Goal: Task Accomplishment & Management: Manage account settings

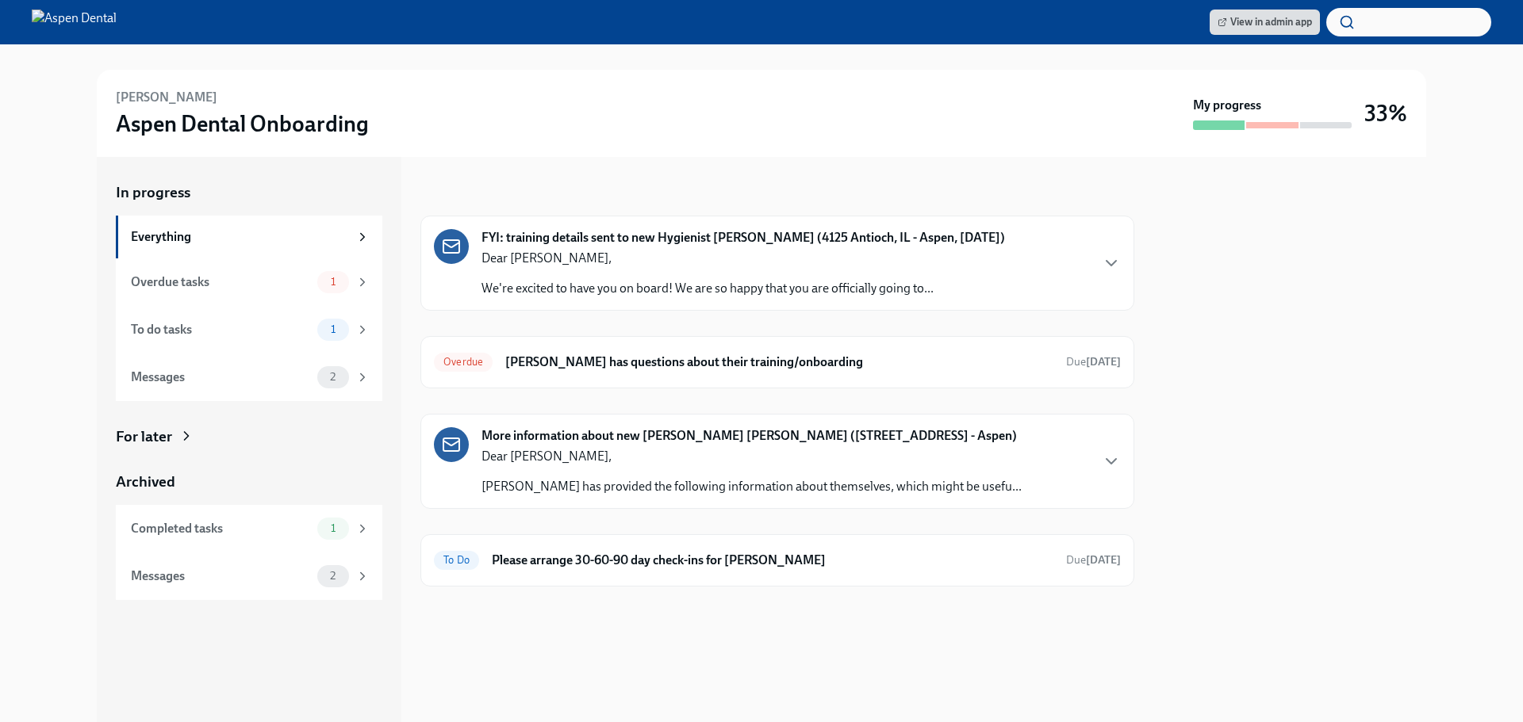
click at [872, 262] on p "Dear [PERSON_NAME]," at bounding box center [707, 258] width 452 height 17
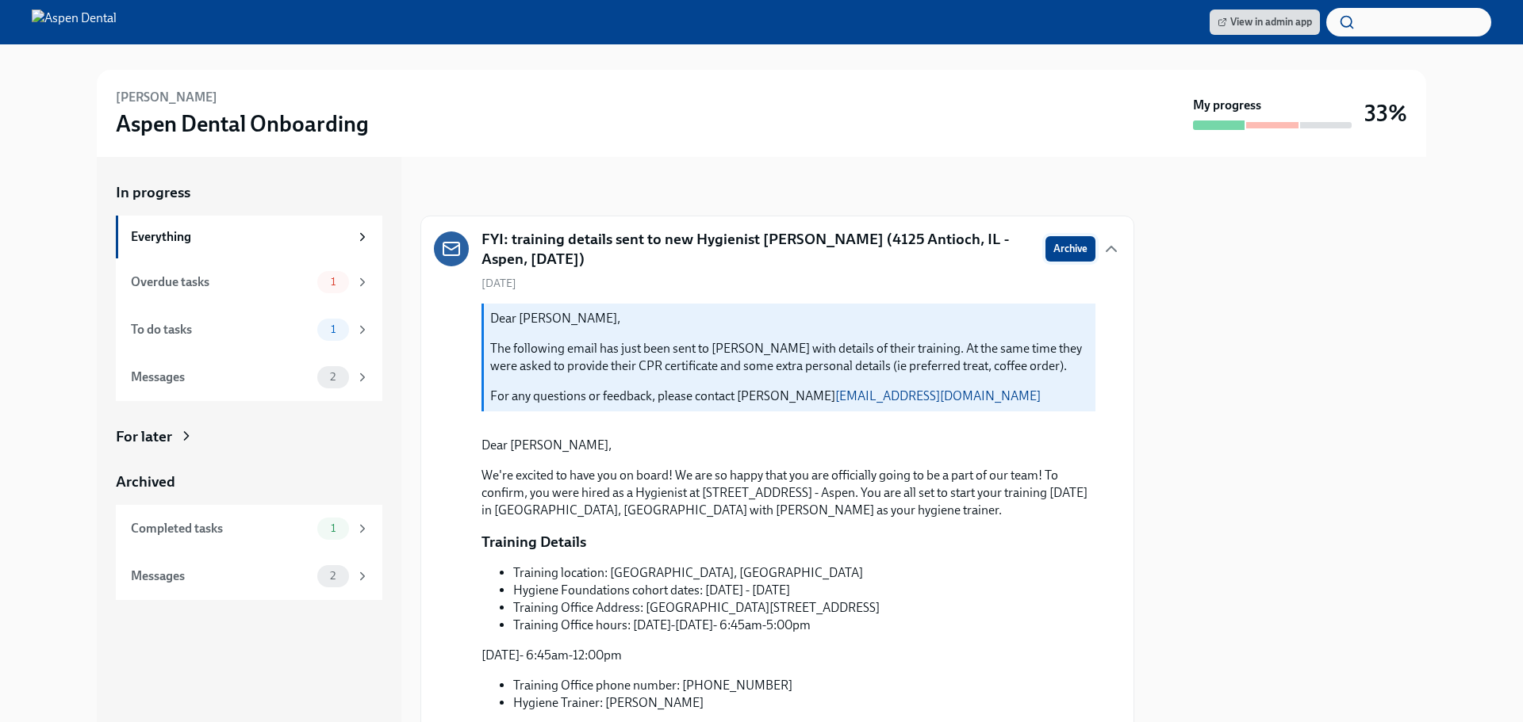
click at [1053, 250] on span "Archive" at bounding box center [1070, 249] width 34 height 16
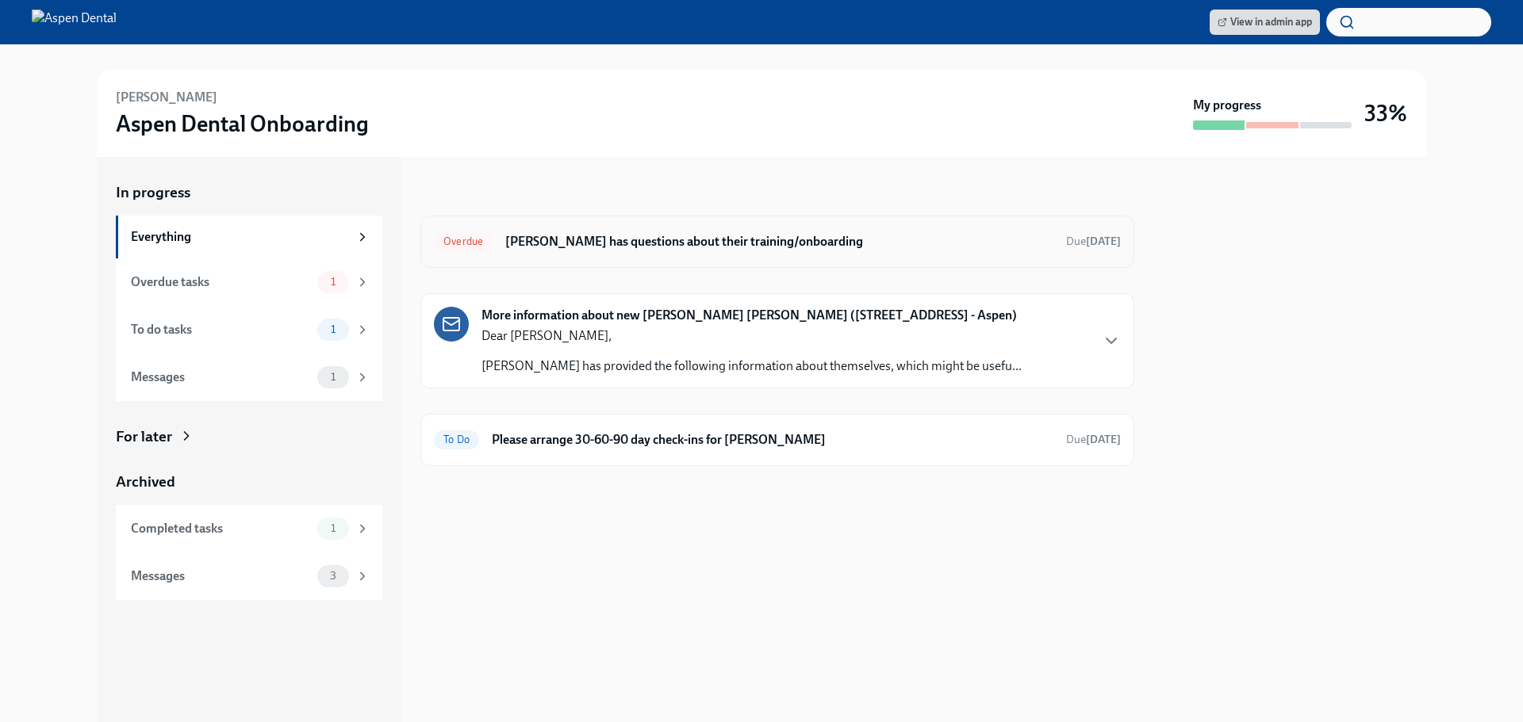
click at [685, 237] on h6 "[PERSON_NAME] has questions about their training/onboarding" at bounding box center [779, 241] width 548 height 17
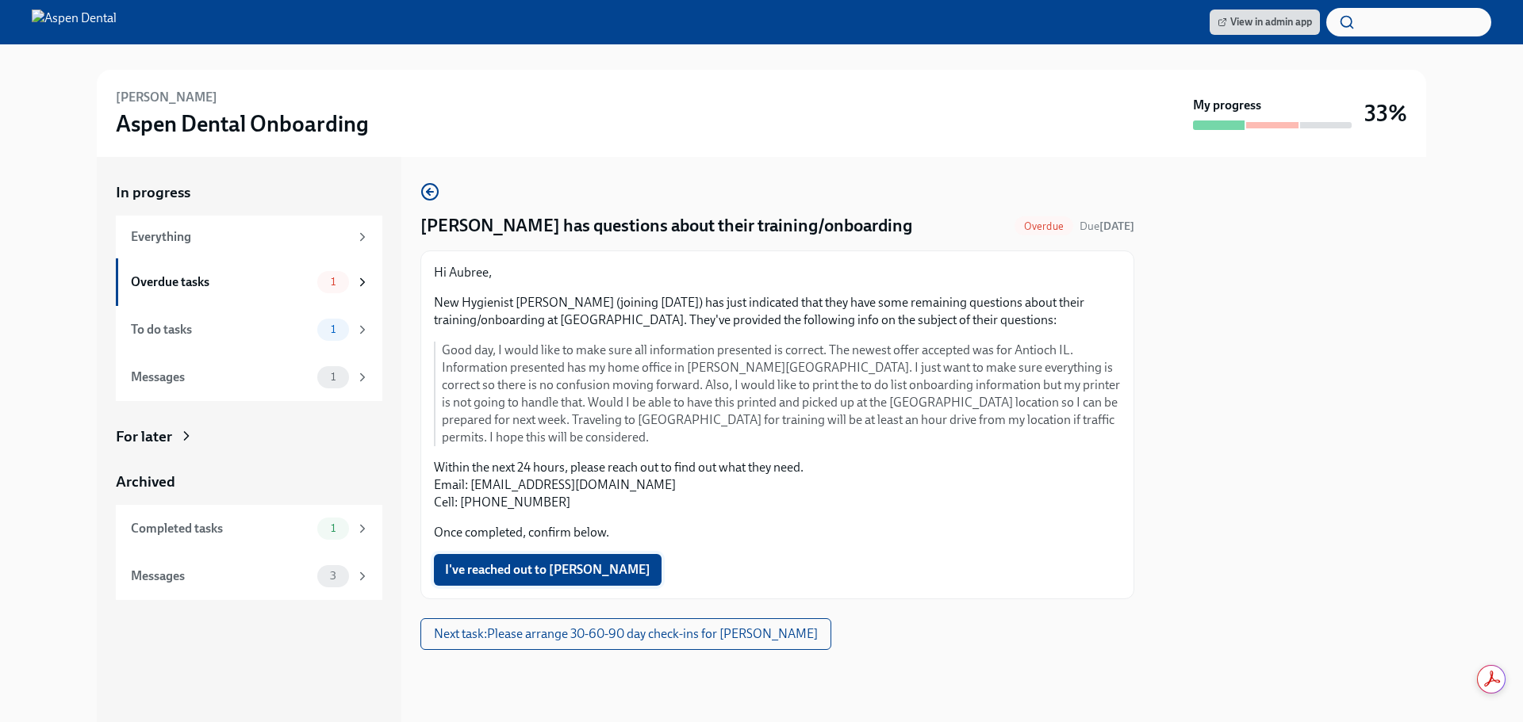
click at [544, 562] on span "I've reached out to [PERSON_NAME]" at bounding box center [547, 570] width 205 height 16
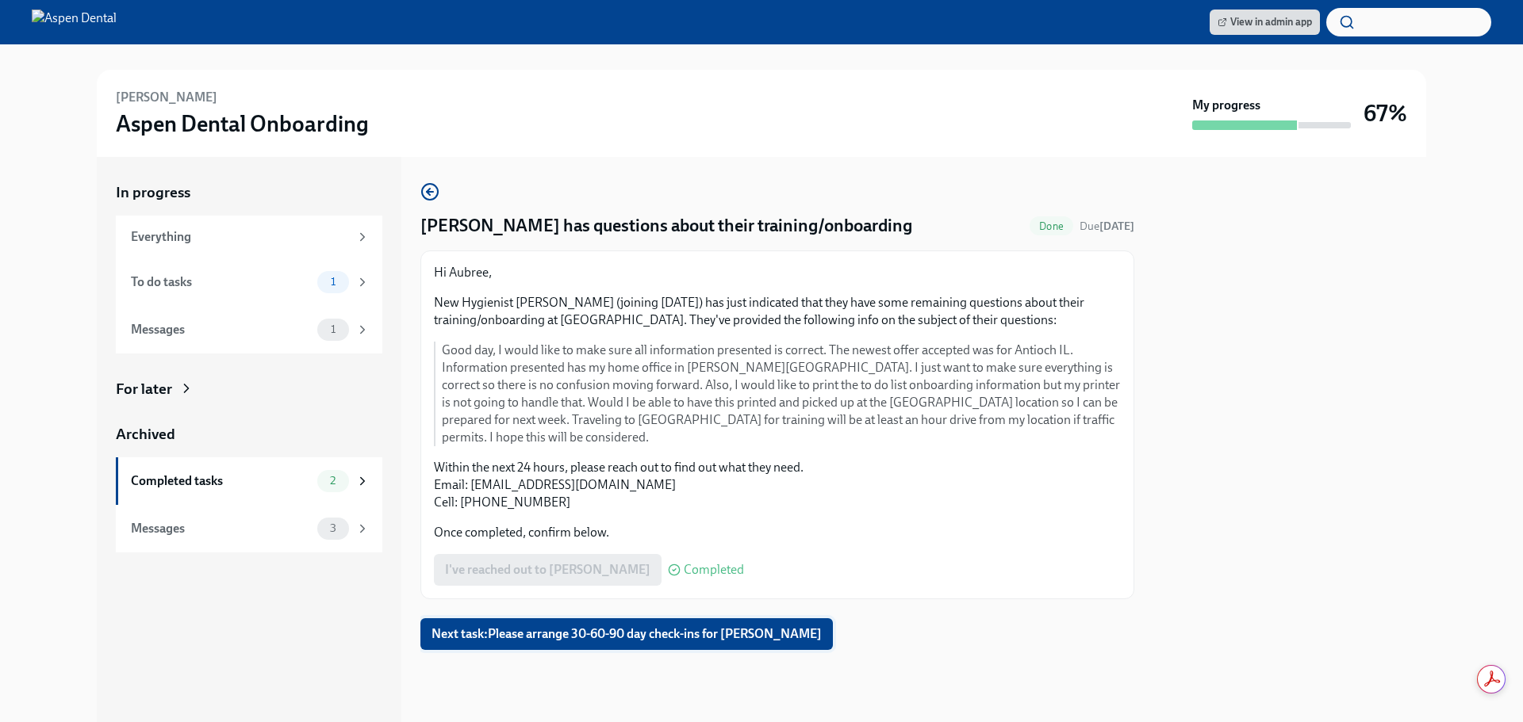
click at [617, 626] on span "Next task : Please arrange 30-60-90 day check-ins for [PERSON_NAME]" at bounding box center [626, 634] width 390 height 16
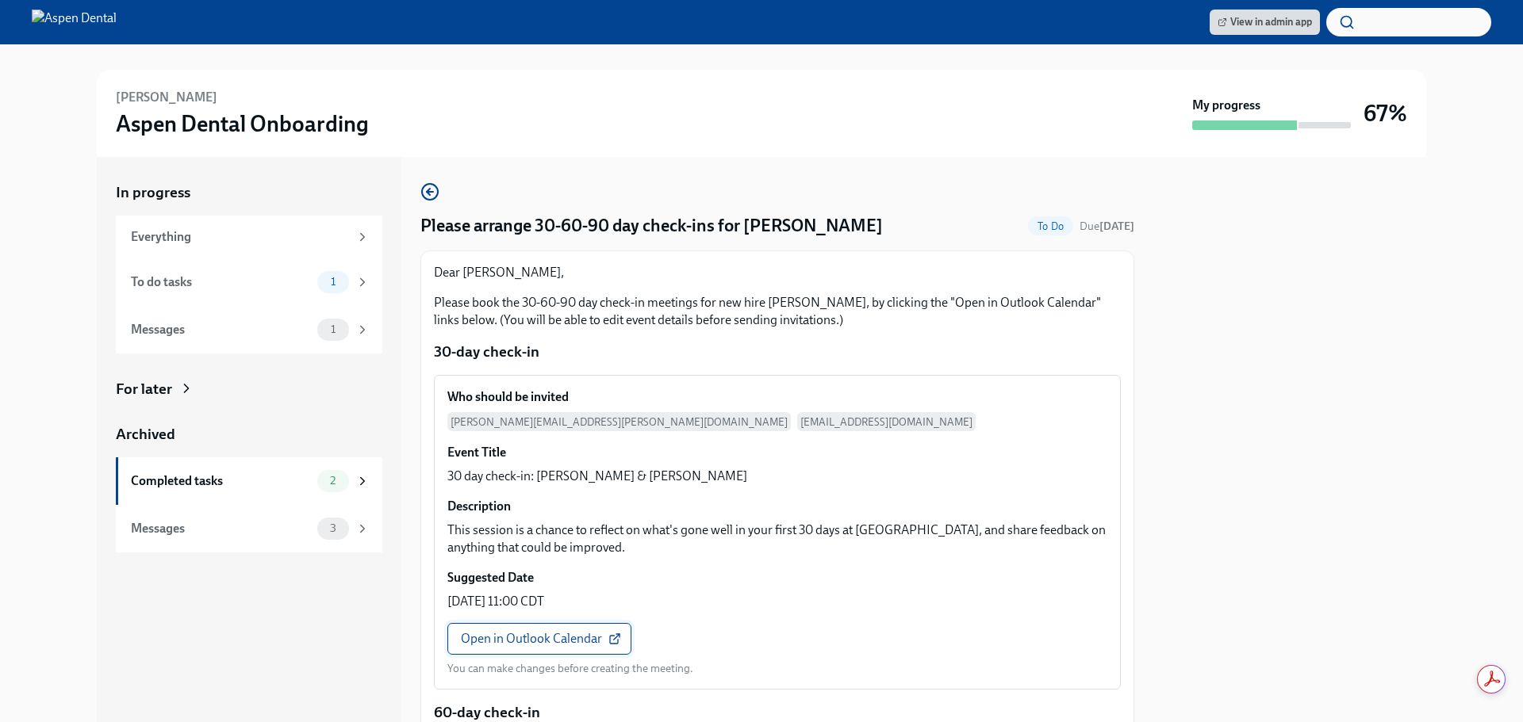
click at [554, 642] on span "Open in Outlook Calendar" at bounding box center [539, 639] width 157 height 16
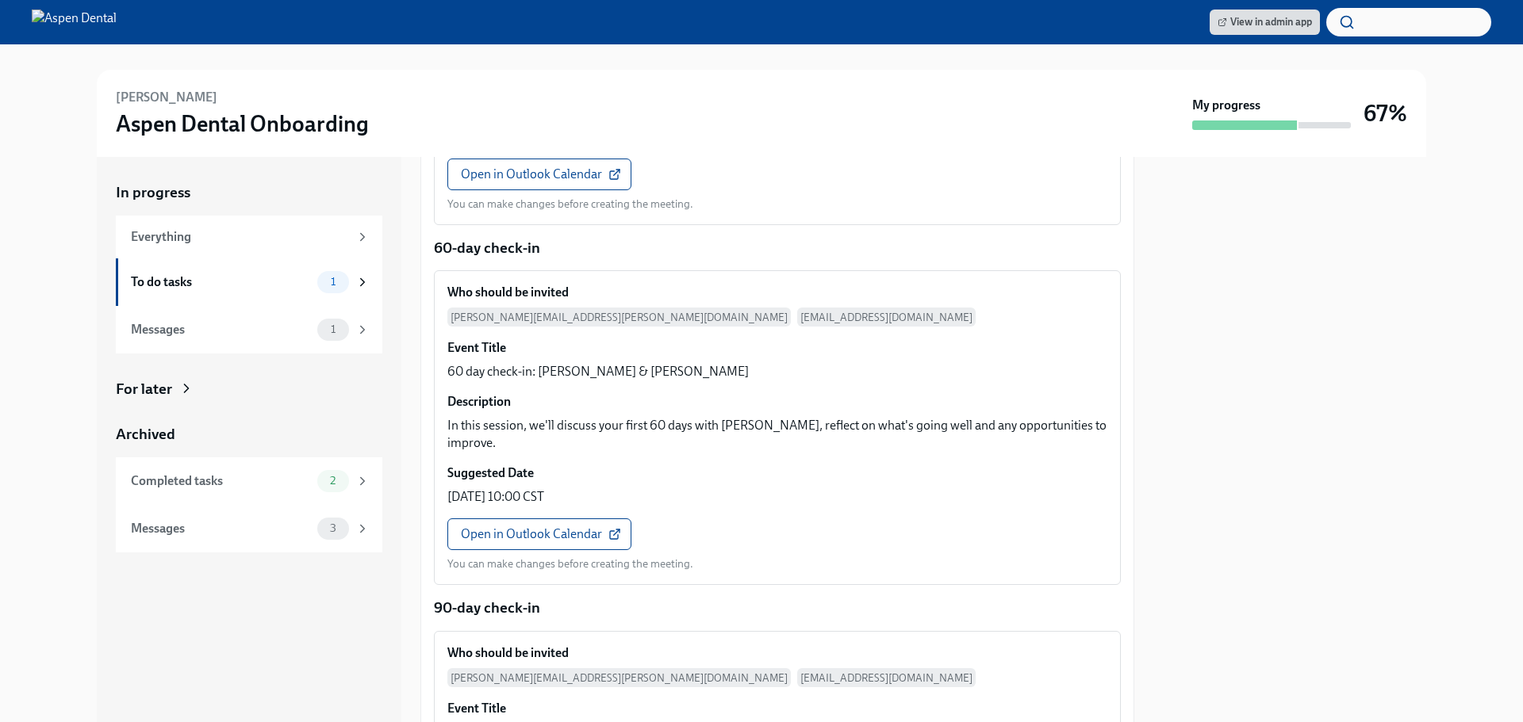
scroll to position [634, 0]
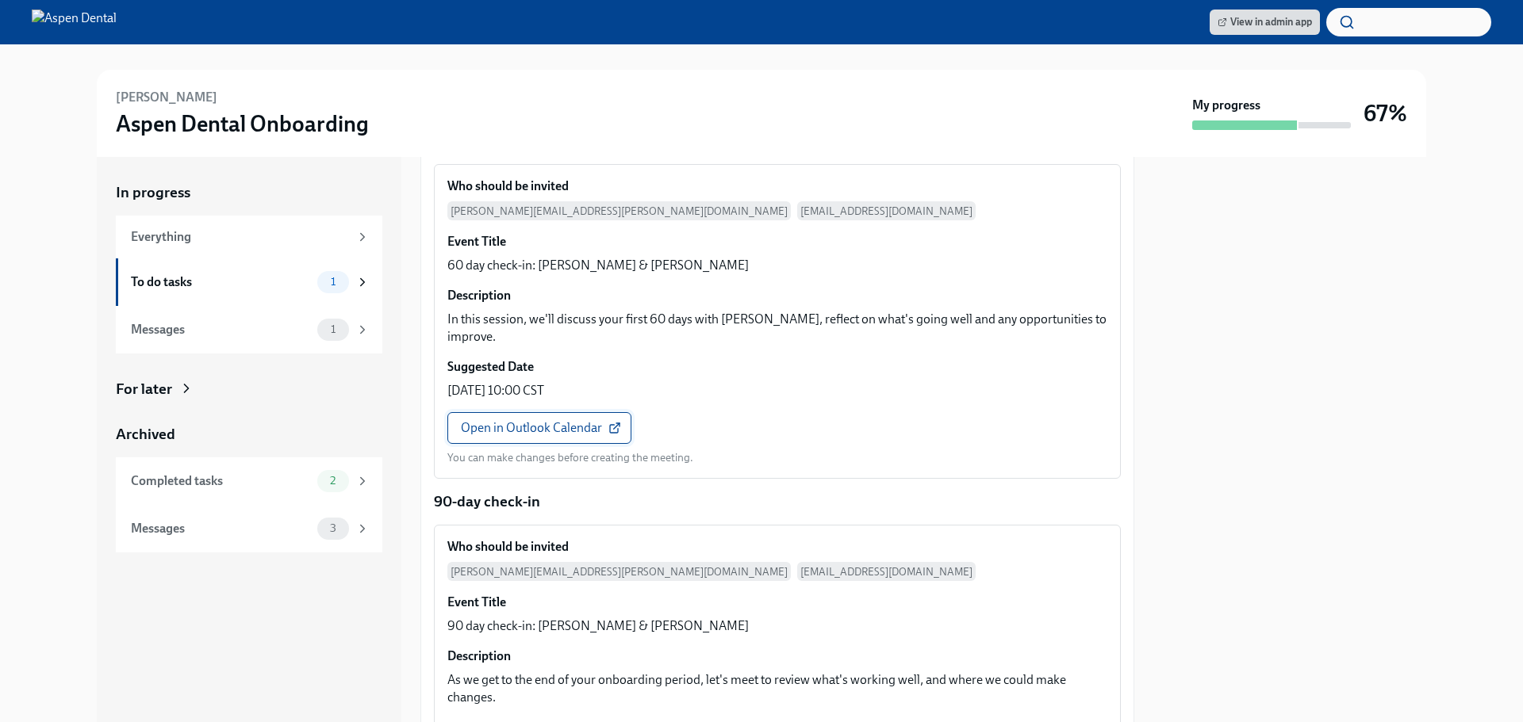
click at [560, 420] on span "Open in Outlook Calendar" at bounding box center [539, 428] width 157 height 16
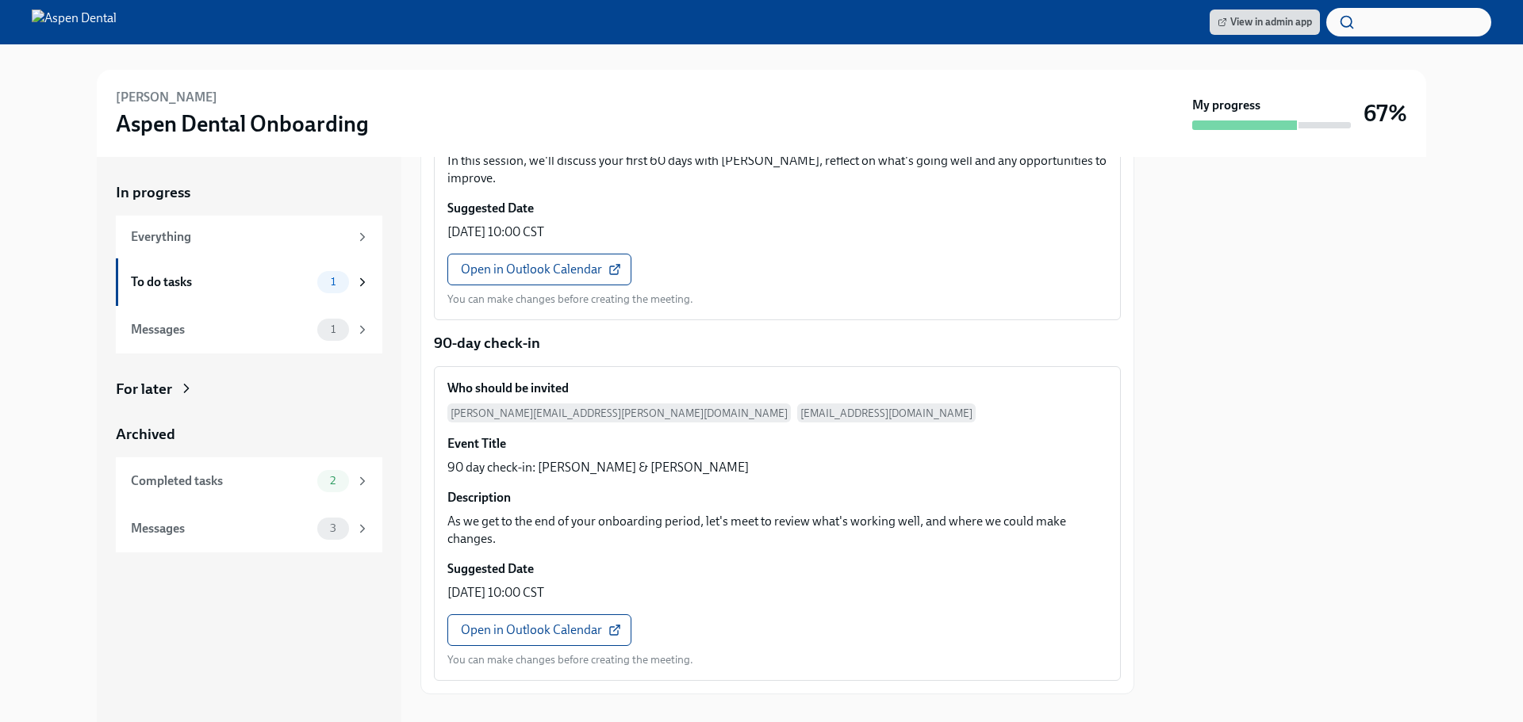
scroll to position [862, 0]
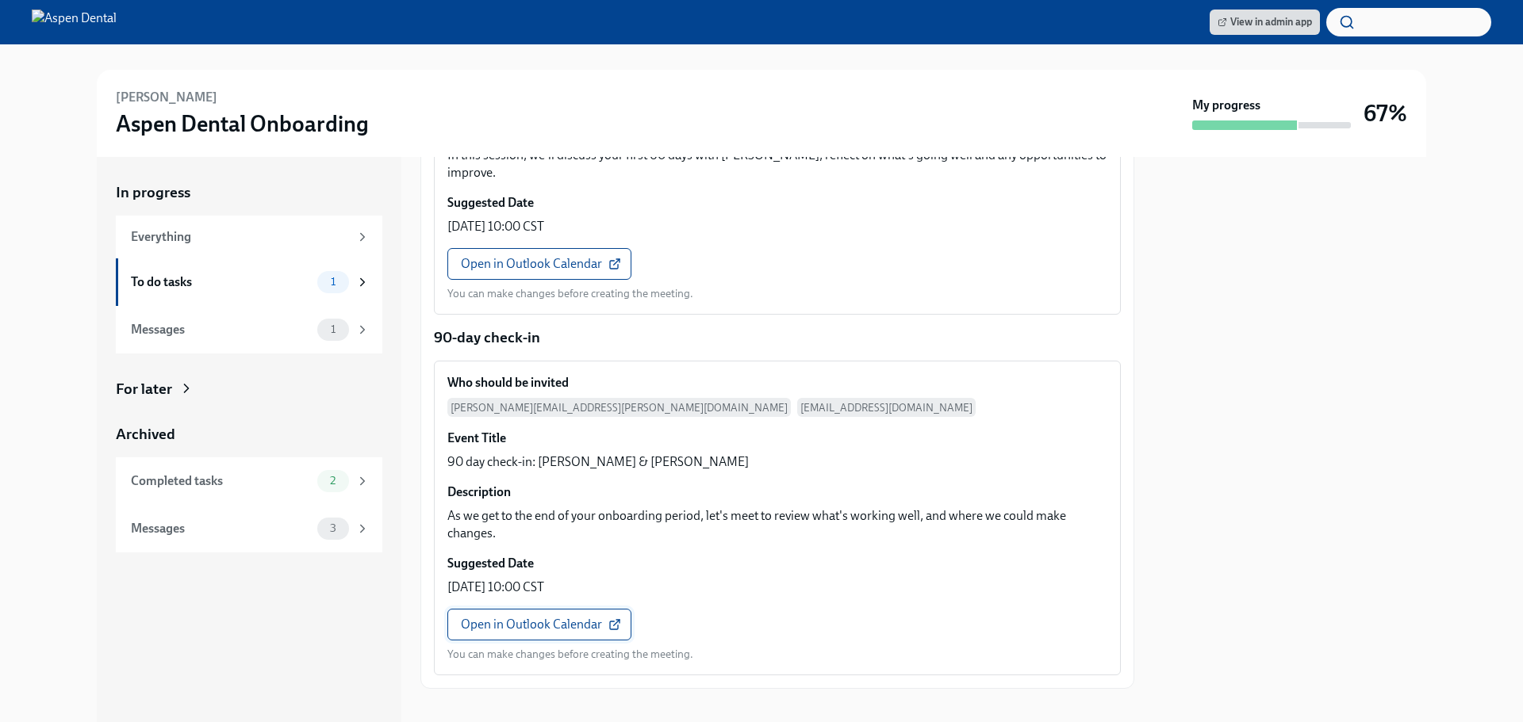
click at [577, 617] on span "Open in Outlook Calendar" at bounding box center [539, 625] width 157 height 16
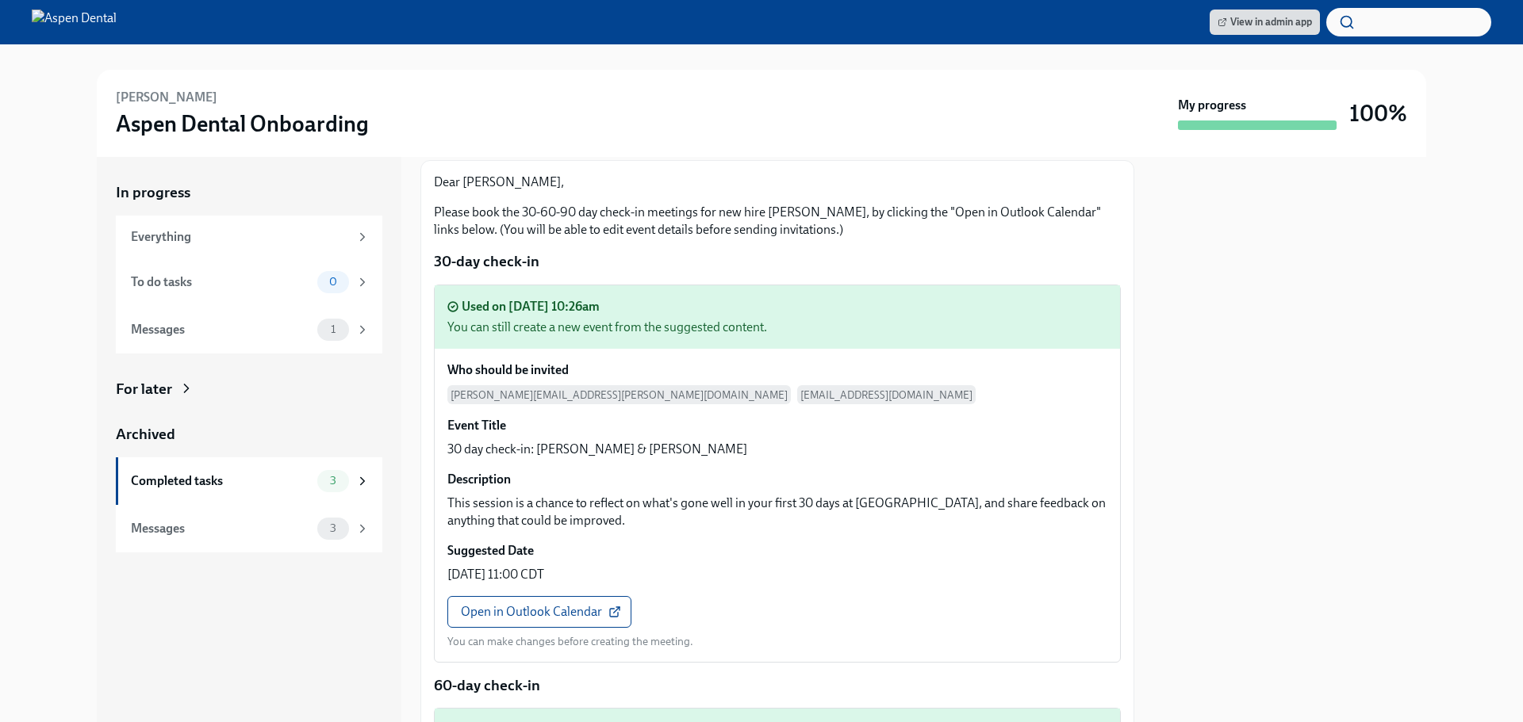
scroll to position [0, 0]
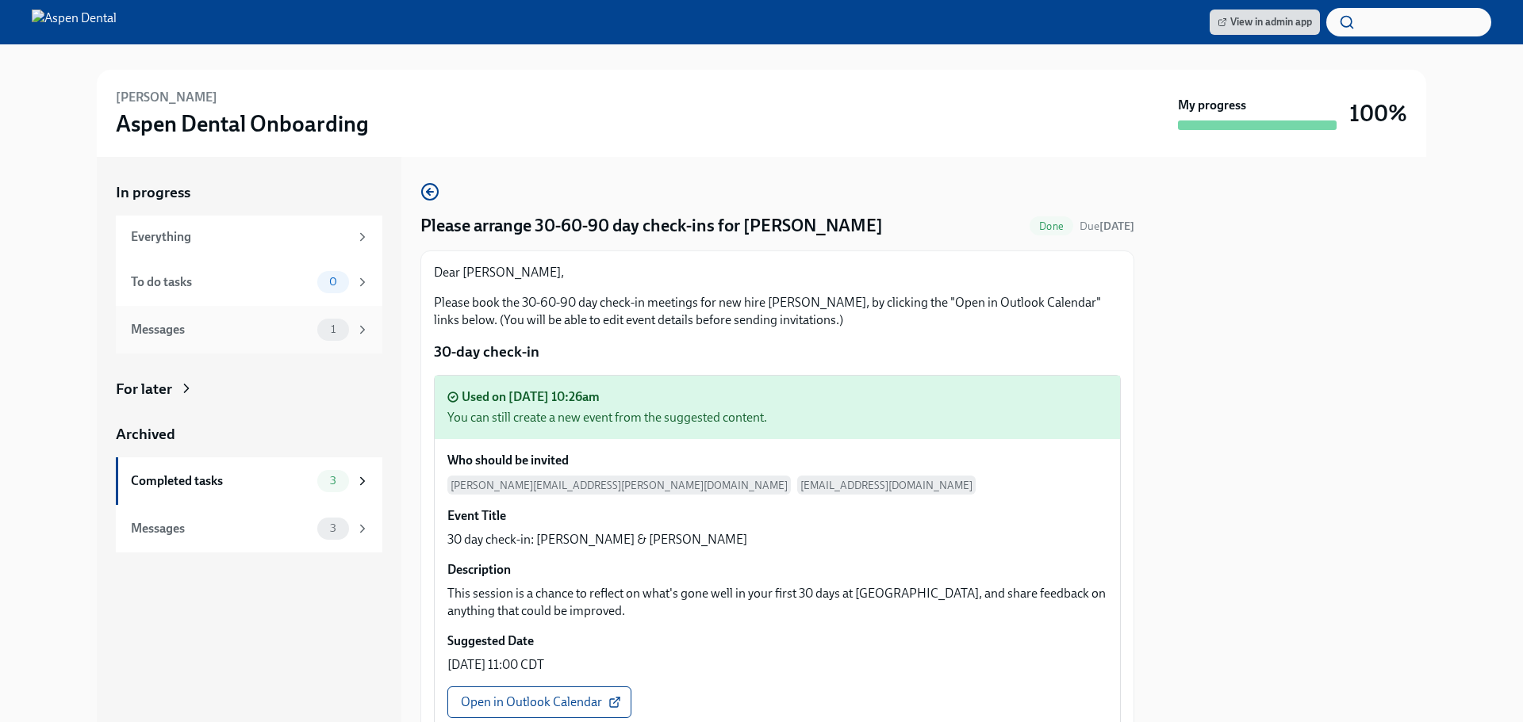
click at [227, 338] on div "Messages" at bounding box center [221, 329] width 180 height 17
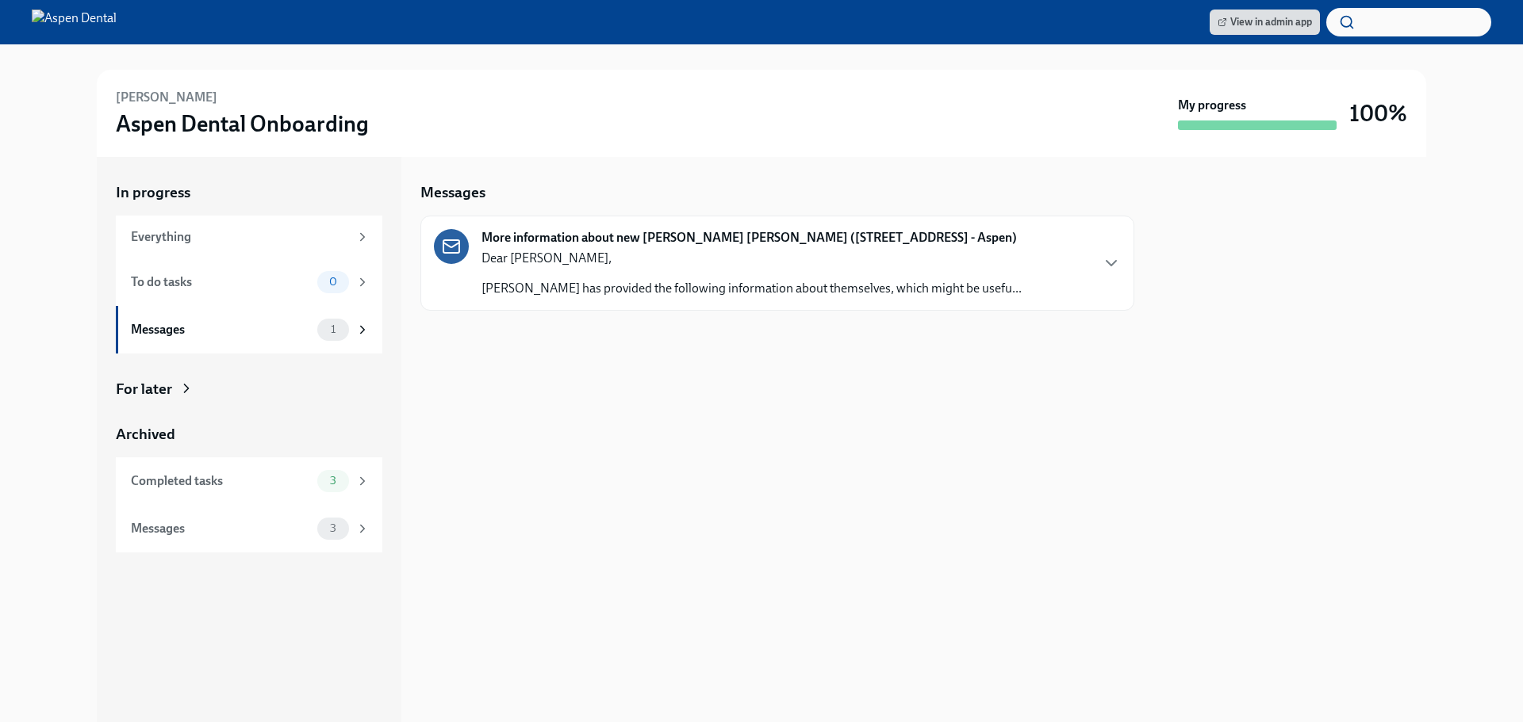
click at [757, 282] on p "[PERSON_NAME] has provided the following information about themselves, which mi…" at bounding box center [751, 288] width 540 height 17
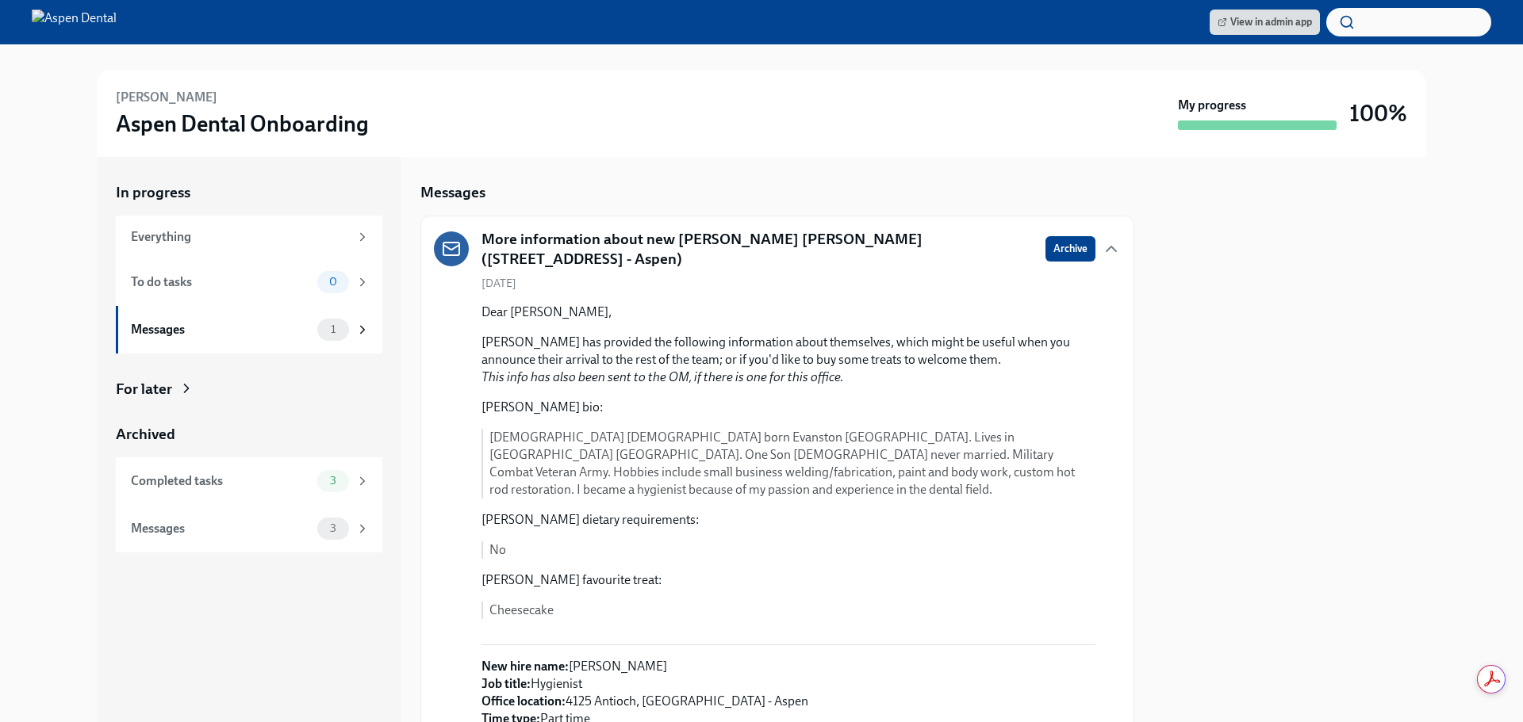
click at [1053, 246] on span "Archive" at bounding box center [1070, 249] width 34 height 16
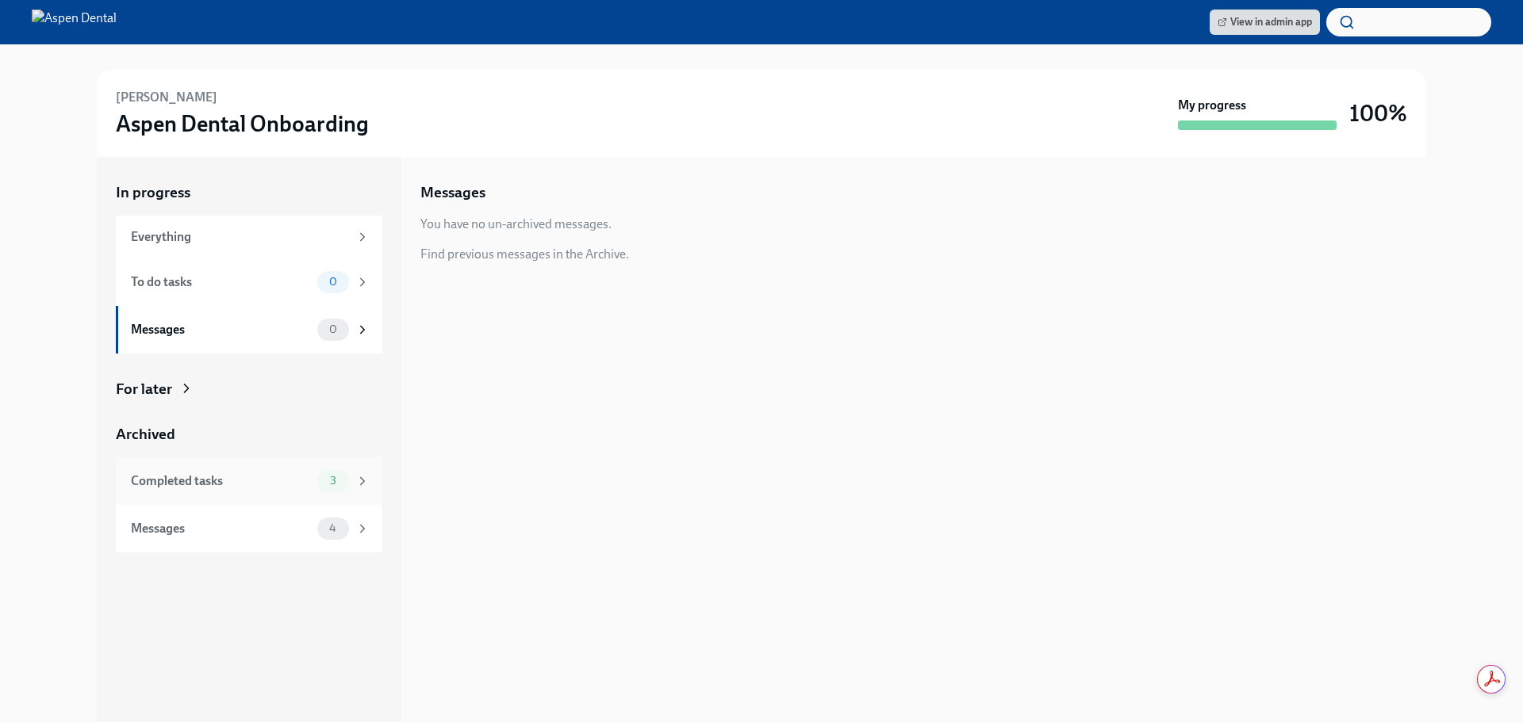
click at [234, 482] on div "Completed tasks" at bounding box center [221, 481] width 180 height 17
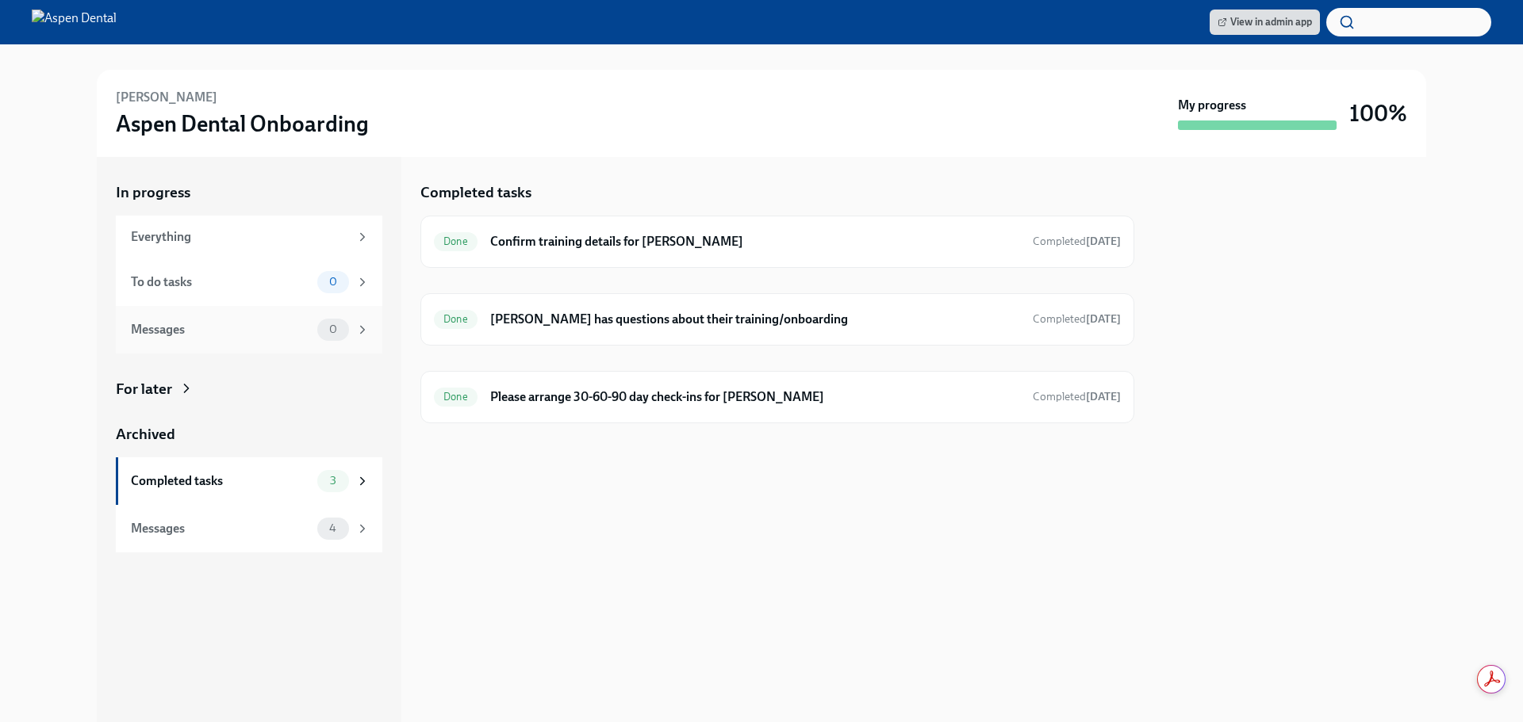
click at [259, 323] on div "Messages" at bounding box center [221, 329] width 180 height 17
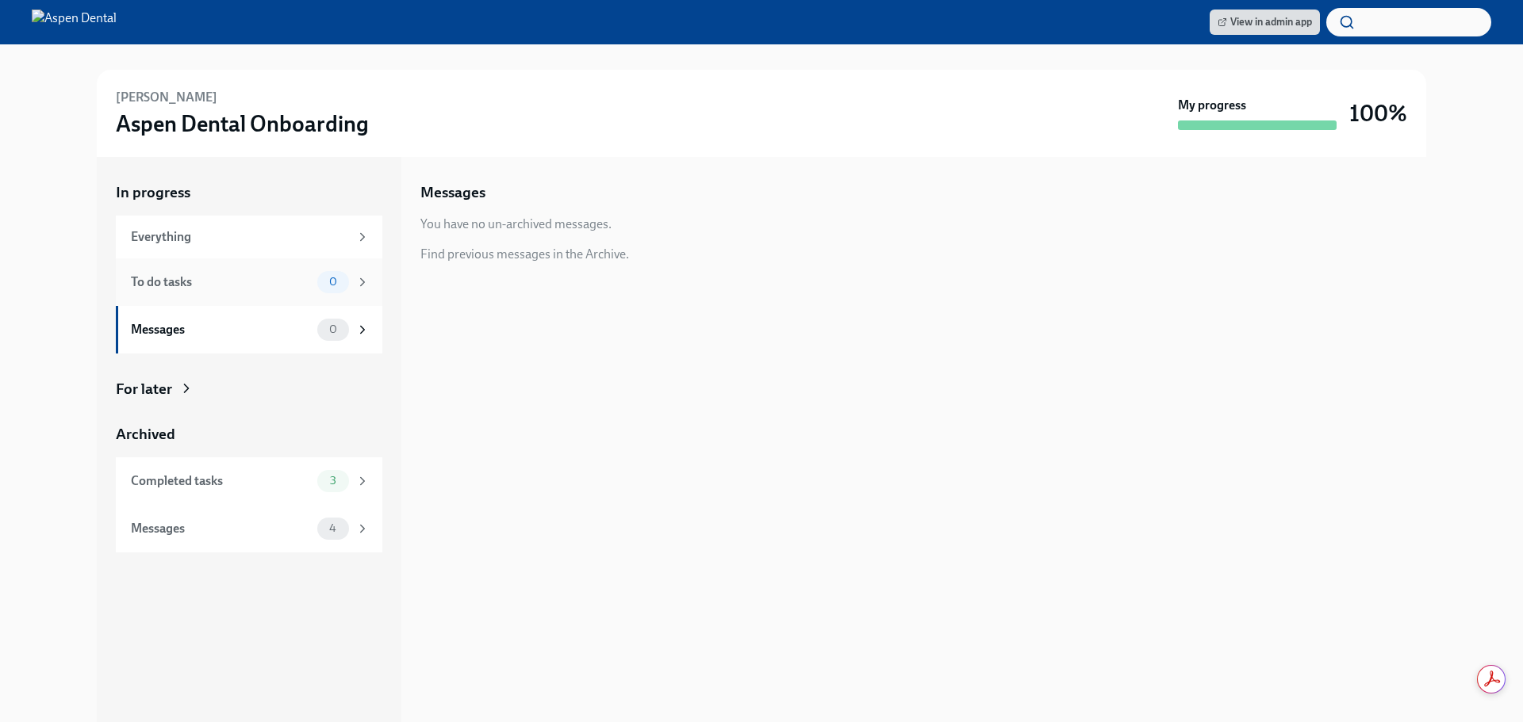
click at [278, 280] on div "To do tasks" at bounding box center [221, 282] width 180 height 17
